Goal: Task Accomplishment & Management: Use online tool/utility

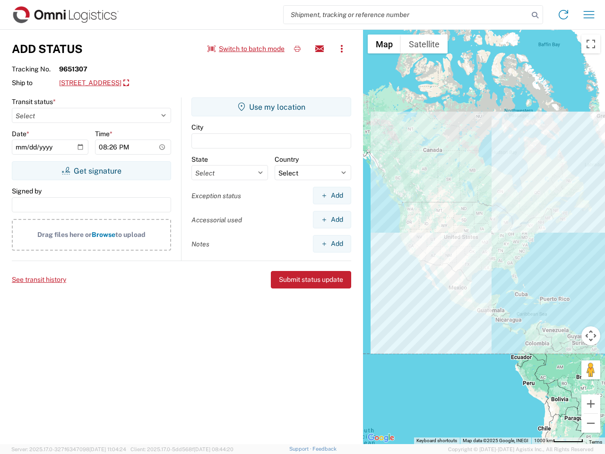
click at [406, 15] on input "search" at bounding box center [406, 15] width 245 height 18
click at [535, 15] on icon at bounding box center [534, 15] width 13 height 13
click at [563, 15] on icon at bounding box center [563, 14] width 15 height 15
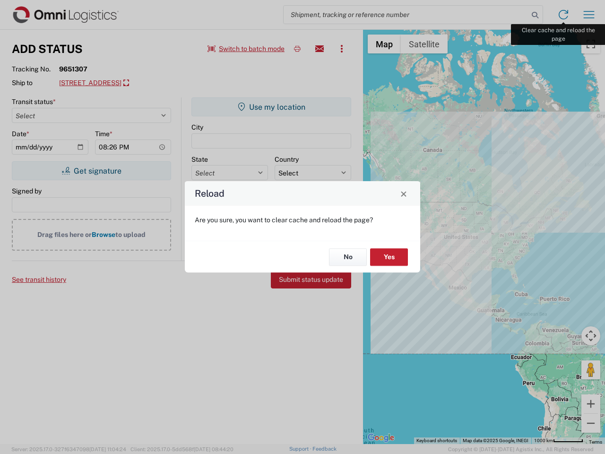
click at [589, 15] on div "Reload Are you sure, you want to clear cache and reload the page? No Yes" at bounding box center [302, 227] width 605 height 454
click at [246, 49] on div "Reload Are you sure, you want to clear cache and reload the page? No Yes" at bounding box center [302, 227] width 605 height 454
click at [297, 49] on div "Reload Are you sure, you want to clear cache and reload the page? No Yes" at bounding box center [302, 227] width 605 height 454
click at [319, 49] on div "Reload Are you sure, you want to clear cache and reload the page? No Yes" at bounding box center [302, 227] width 605 height 454
click at [342, 49] on div "Reload Are you sure, you want to clear cache and reload the page? No Yes" at bounding box center [302, 227] width 605 height 454
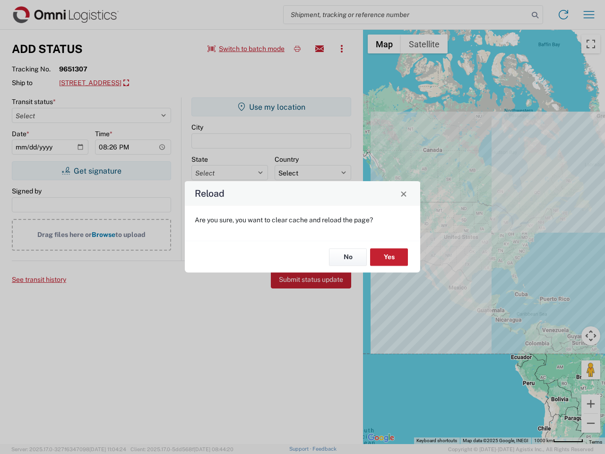
click at [153, 83] on div "Reload Are you sure, you want to clear cache and reload the page? No Yes" at bounding box center [302, 227] width 605 height 454
click at [91, 171] on div "Reload Are you sure, you want to clear cache and reload the page? No Yes" at bounding box center [302, 227] width 605 height 454
